Goal: Task Accomplishment & Management: Use online tool/utility

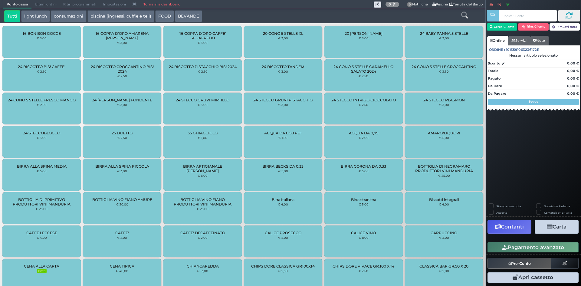
click at [164, 2] on link "Torna alla dashboard" at bounding box center [162, 4] width 44 height 8
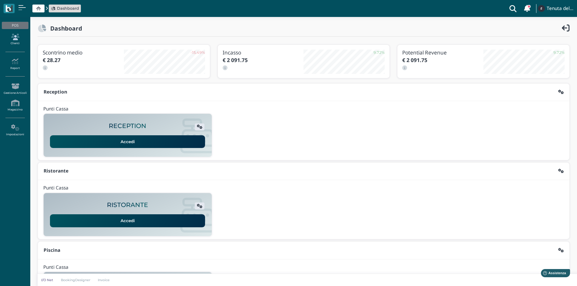
click at [8, 42] on link "Clienti" at bounding box center [15, 39] width 26 height 17
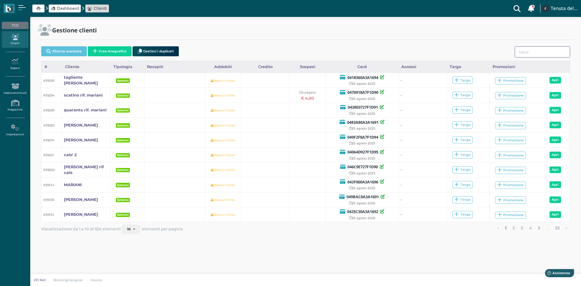
click at [529, 53] on input "search" at bounding box center [542, 51] width 55 height 11
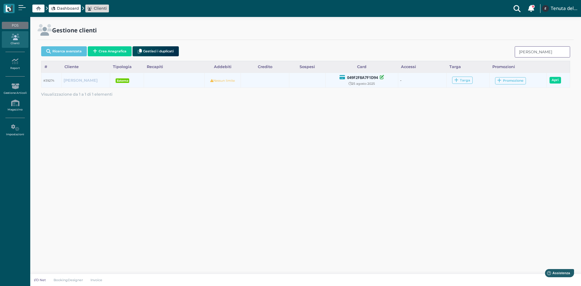
type input "guarin"
click at [73, 79] on b "Guarini" at bounding box center [81, 80] width 34 height 5
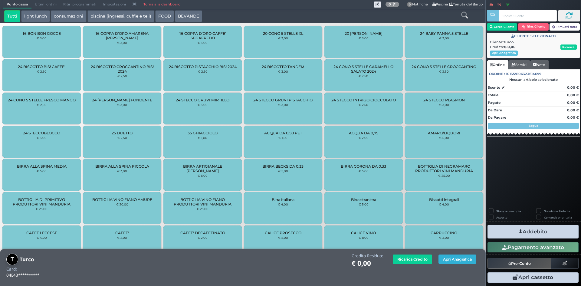
click at [455, 263] on button "Apri Anagrafica" at bounding box center [458, 259] width 38 height 9
click at [456, 255] on button "Apri Anagrafica" at bounding box center [458, 259] width 38 height 9
